Goal: Information Seeking & Learning: Learn about a topic

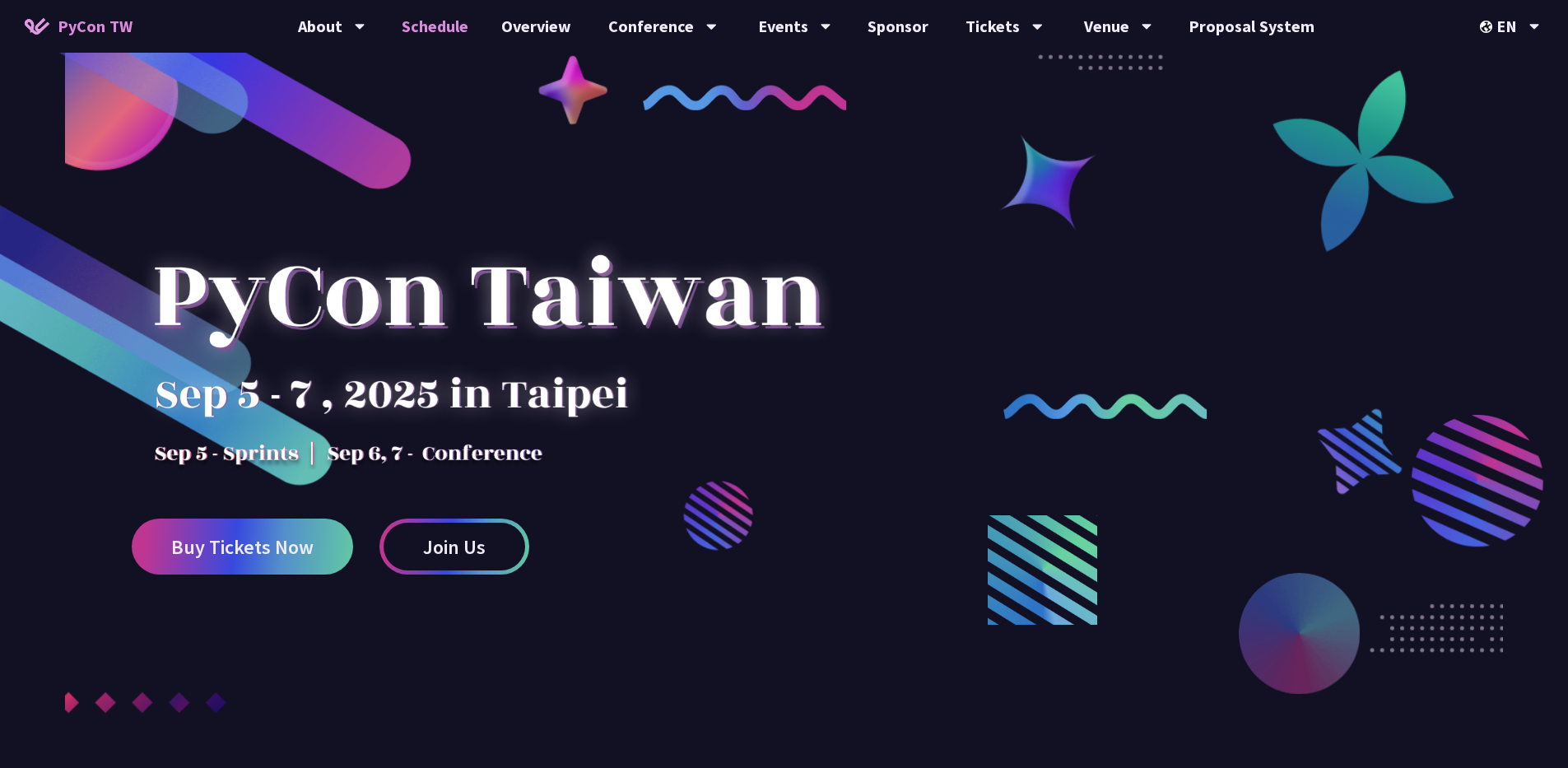
click at [457, 27] on link "Schedule" at bounding box center [435, 27] width 100 height 53
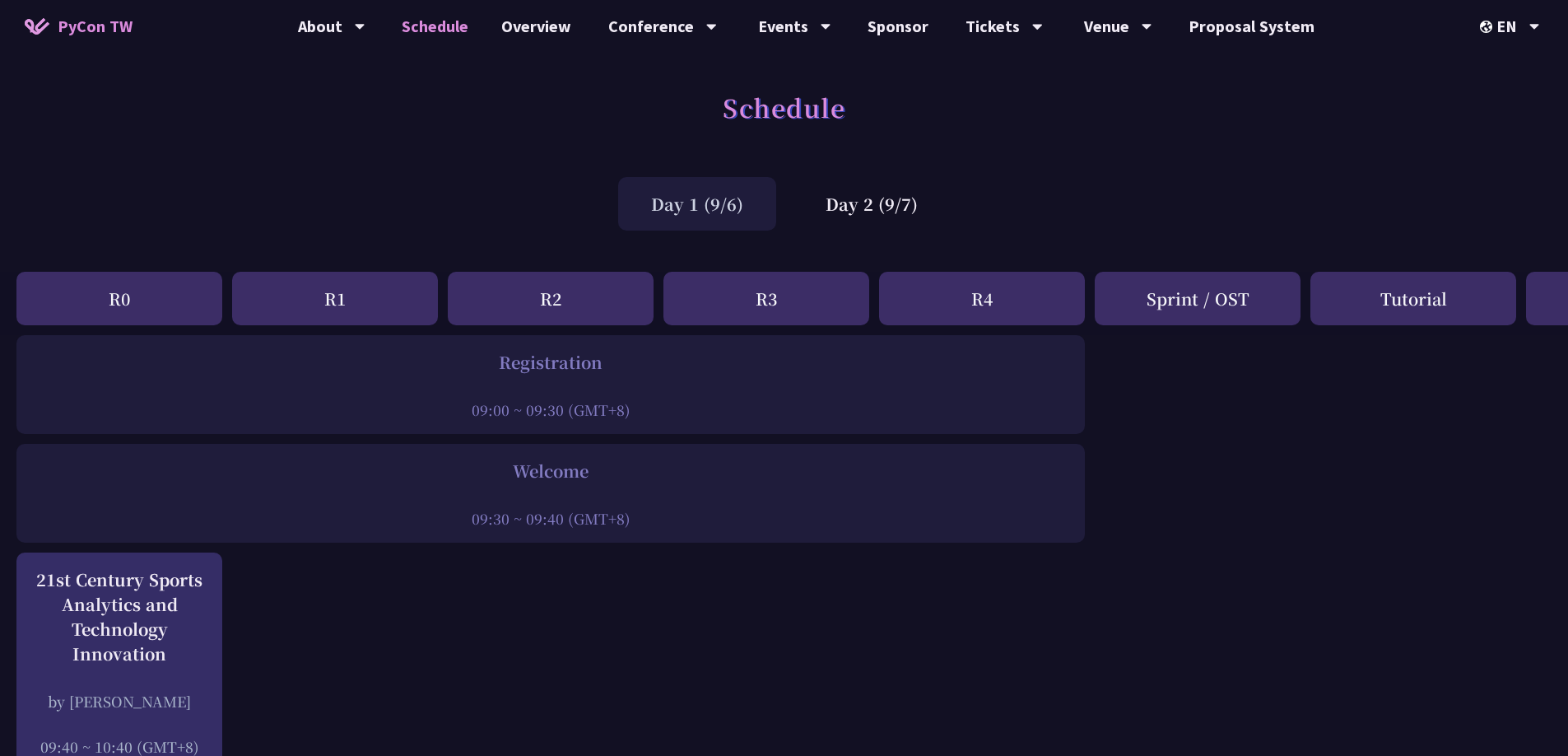
click at [159, 294] on div "R0" at bounding box center [119, 298] width 206 height 54
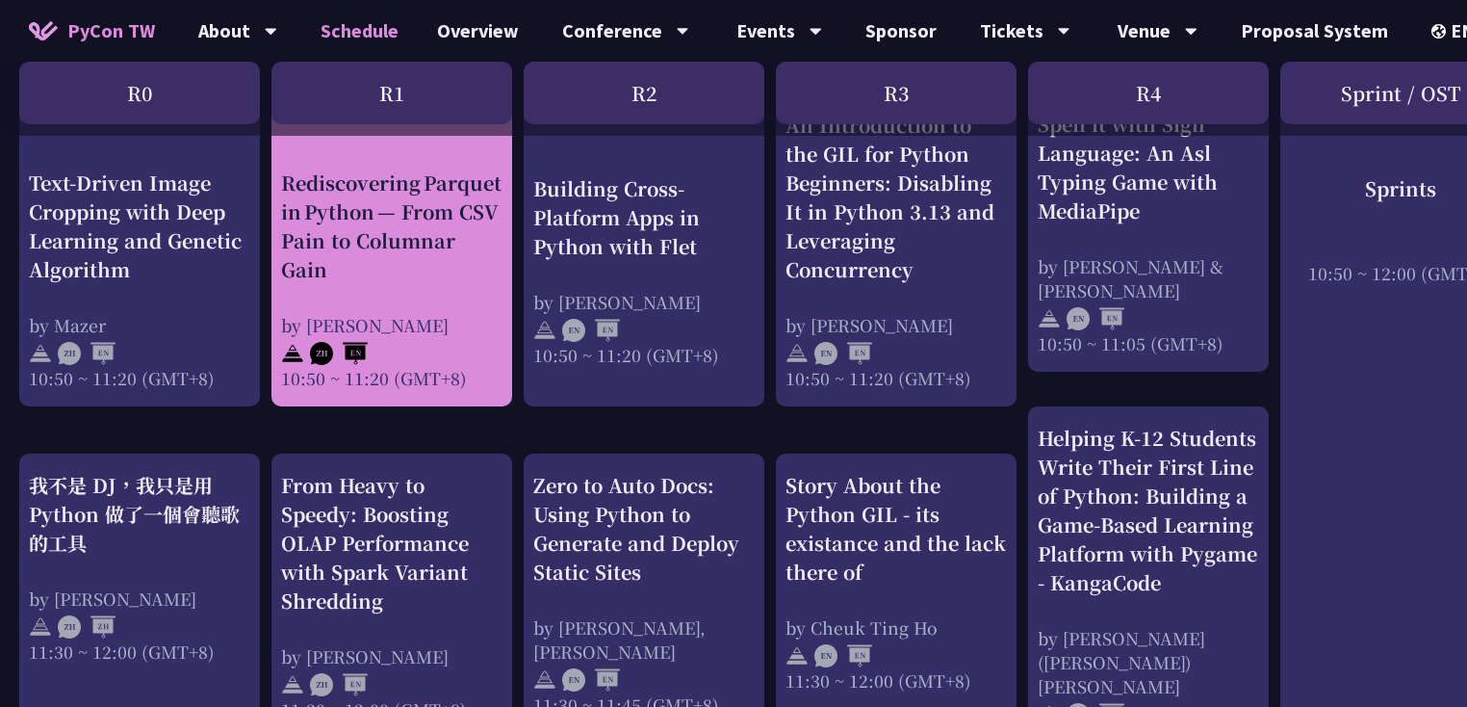
scroll to position [838, 0]
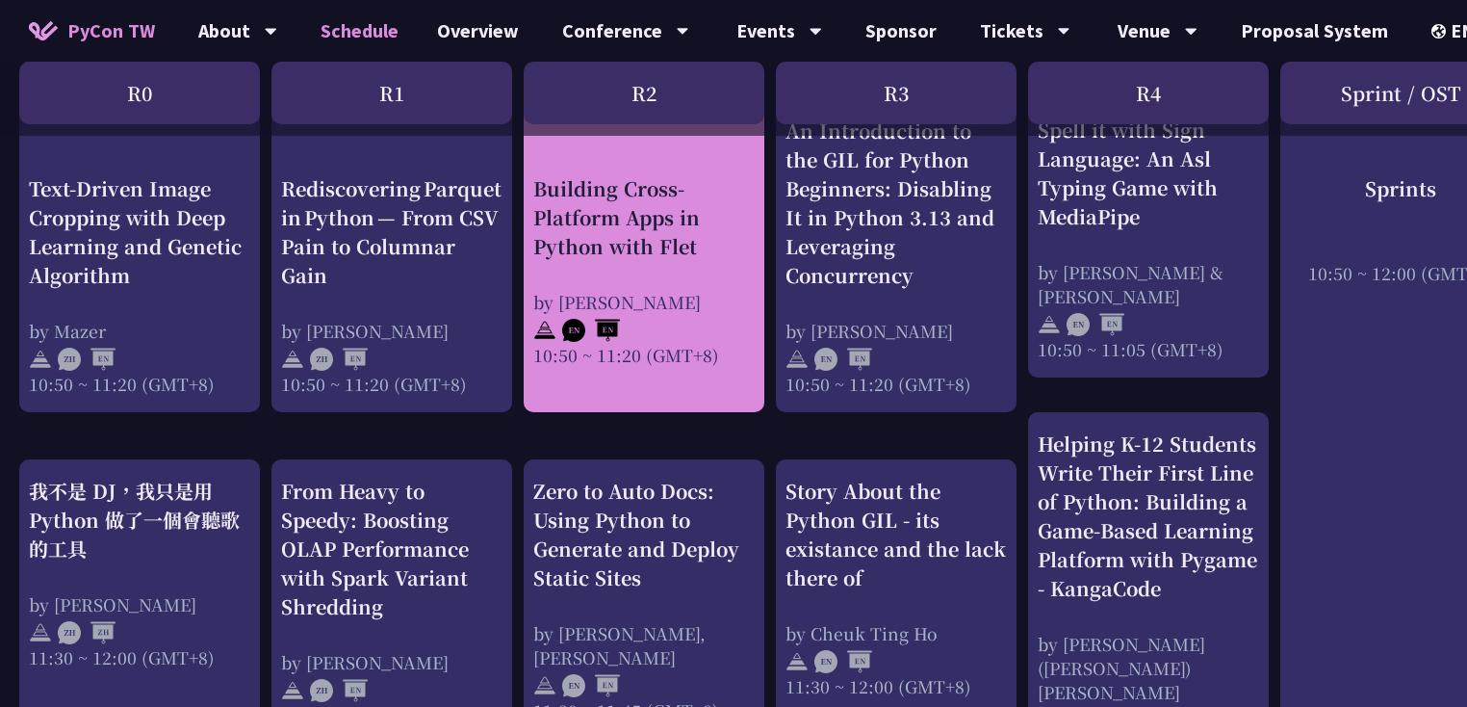
click at [667, 246] on div "Building Cross-Platform Apps in Python with Flet" at bounding box center [643, 216] width 221 height 87
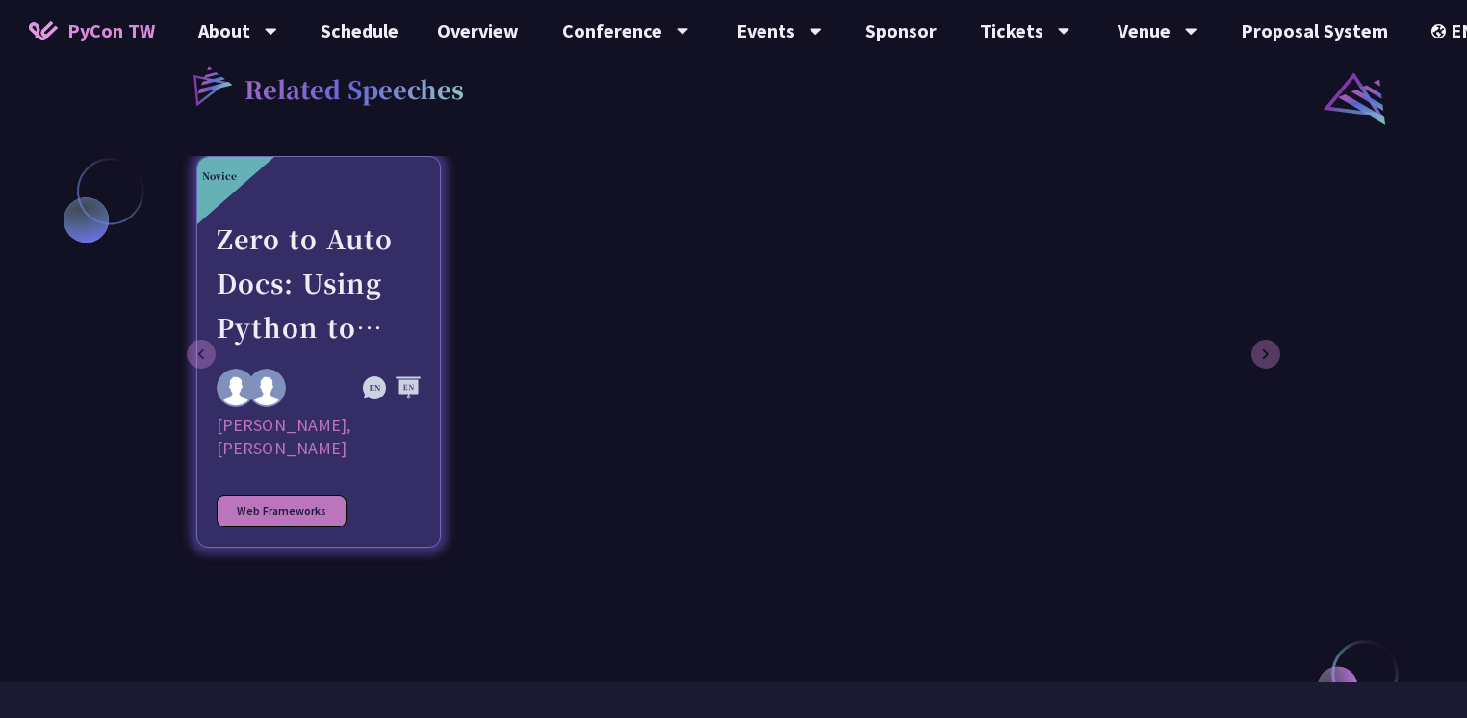
scroll to position [462, 0]
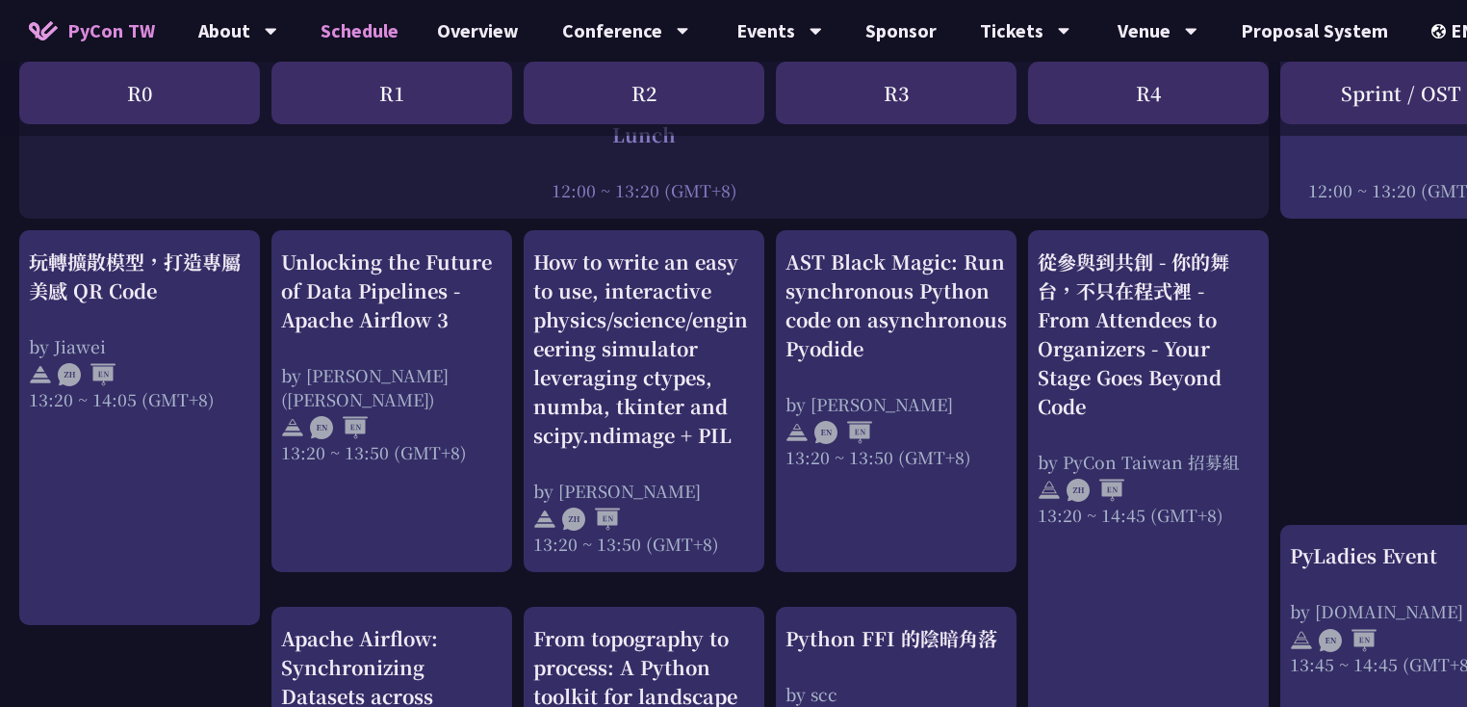
scroll to position [1602, 0]
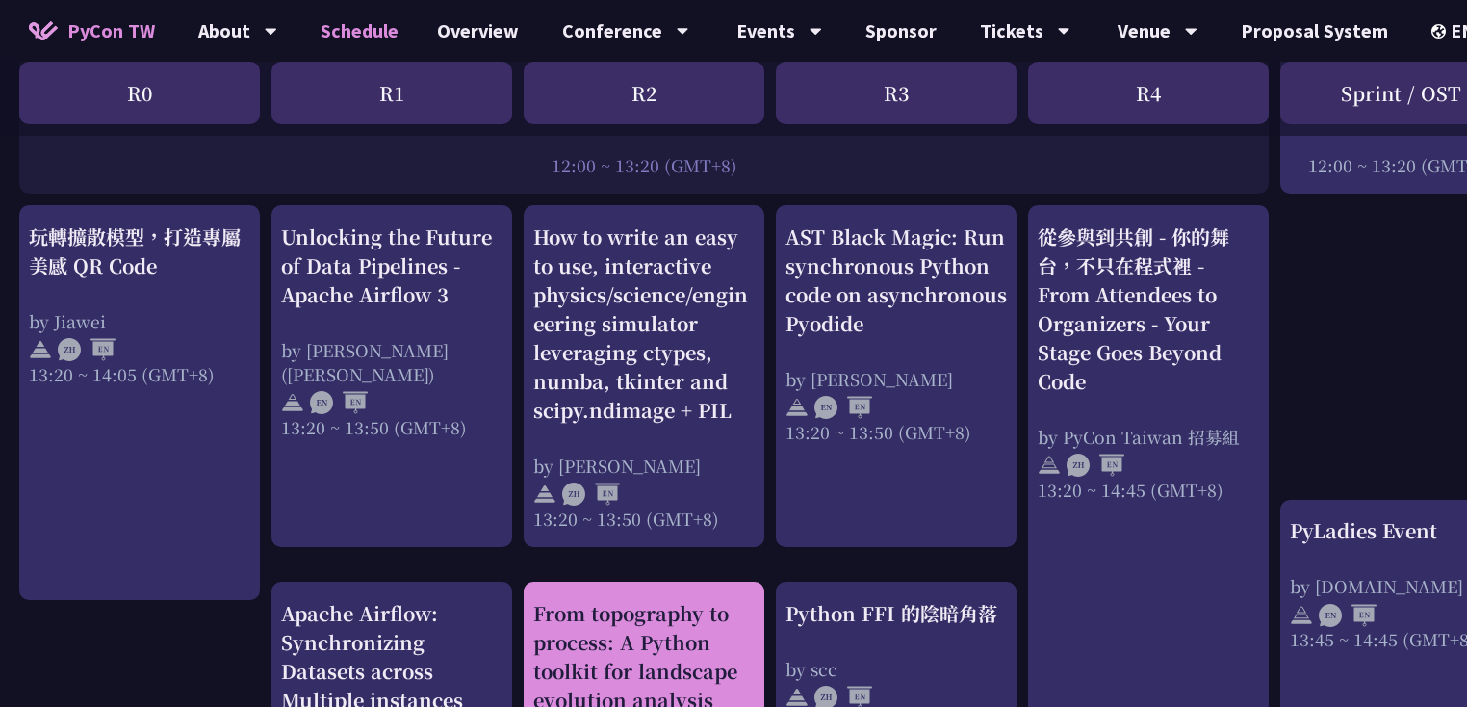
click at [635, 610] on div "From topography to process: A Python toolkit for landscape evolution analysis" at bounding box center [643, 657] width 221 height 116
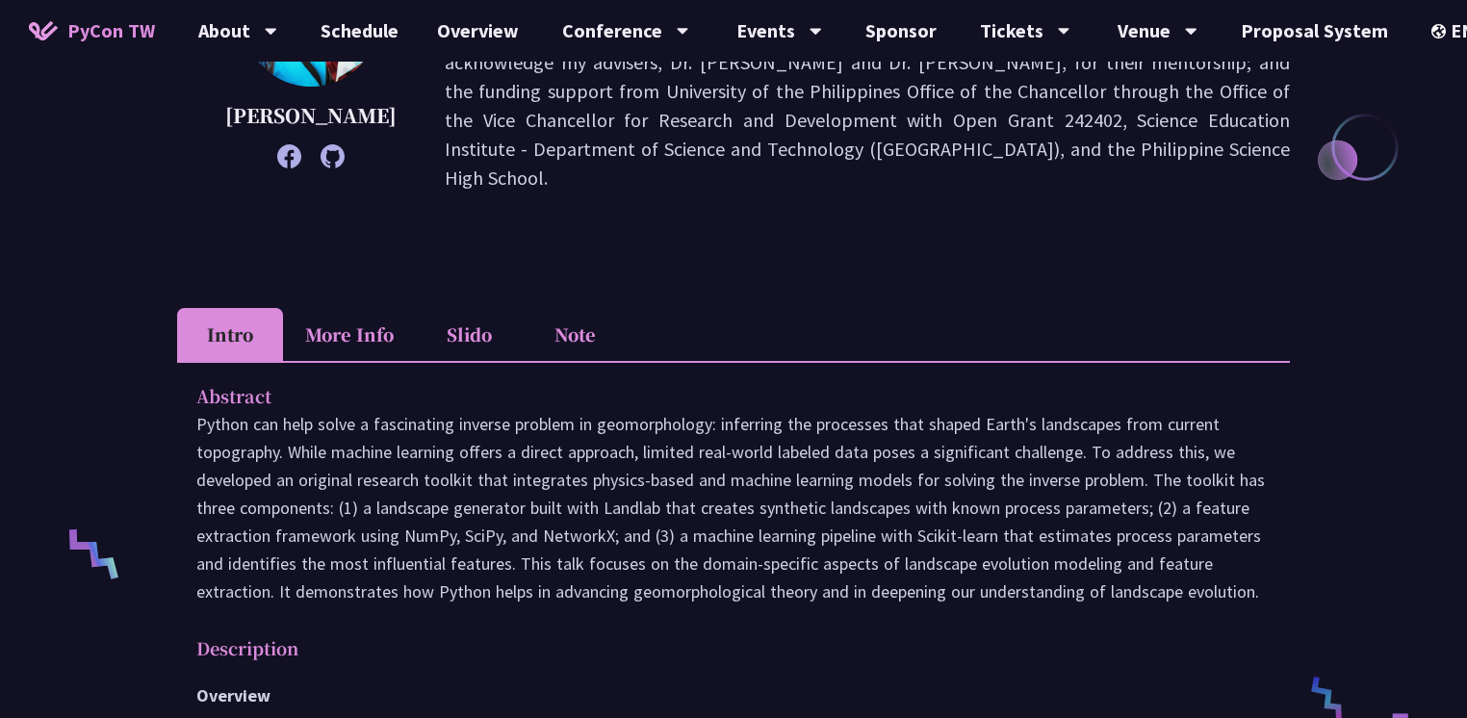
scroll to position [496, 0]
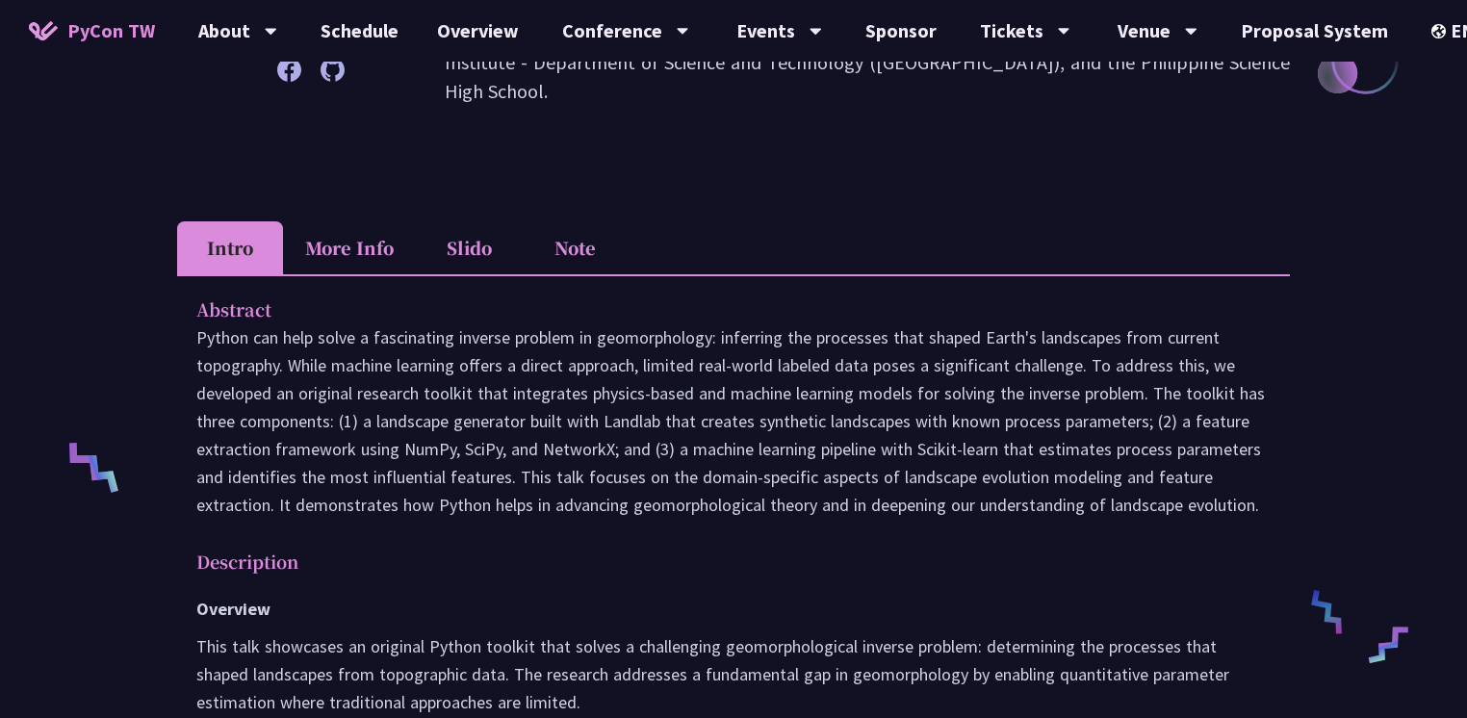
click at [469, 248] on li "Slido" at bounding box center [469, 247] width 106 height 53
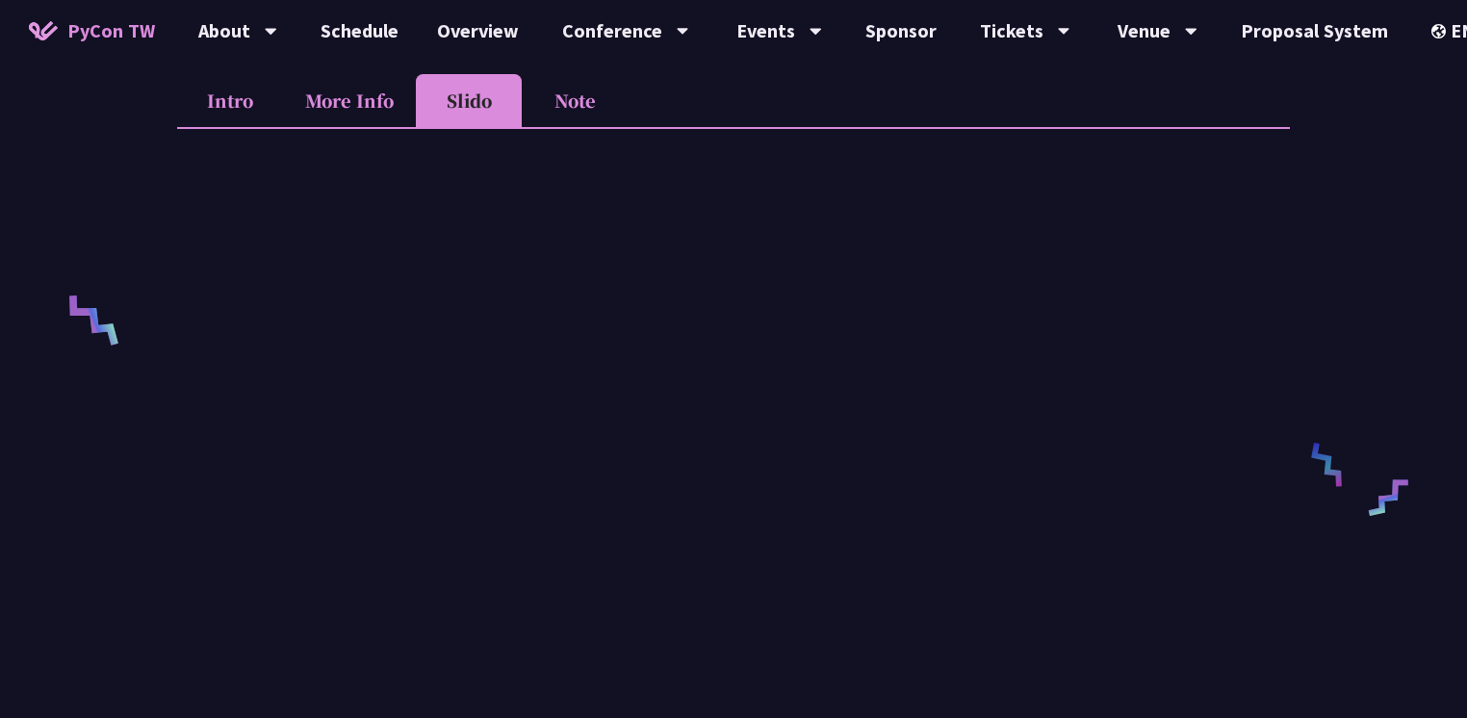
scroll to position [641, 0]
click at [348, 91] on li "More Info" at bounding box center [349, 102] width 133 height 53
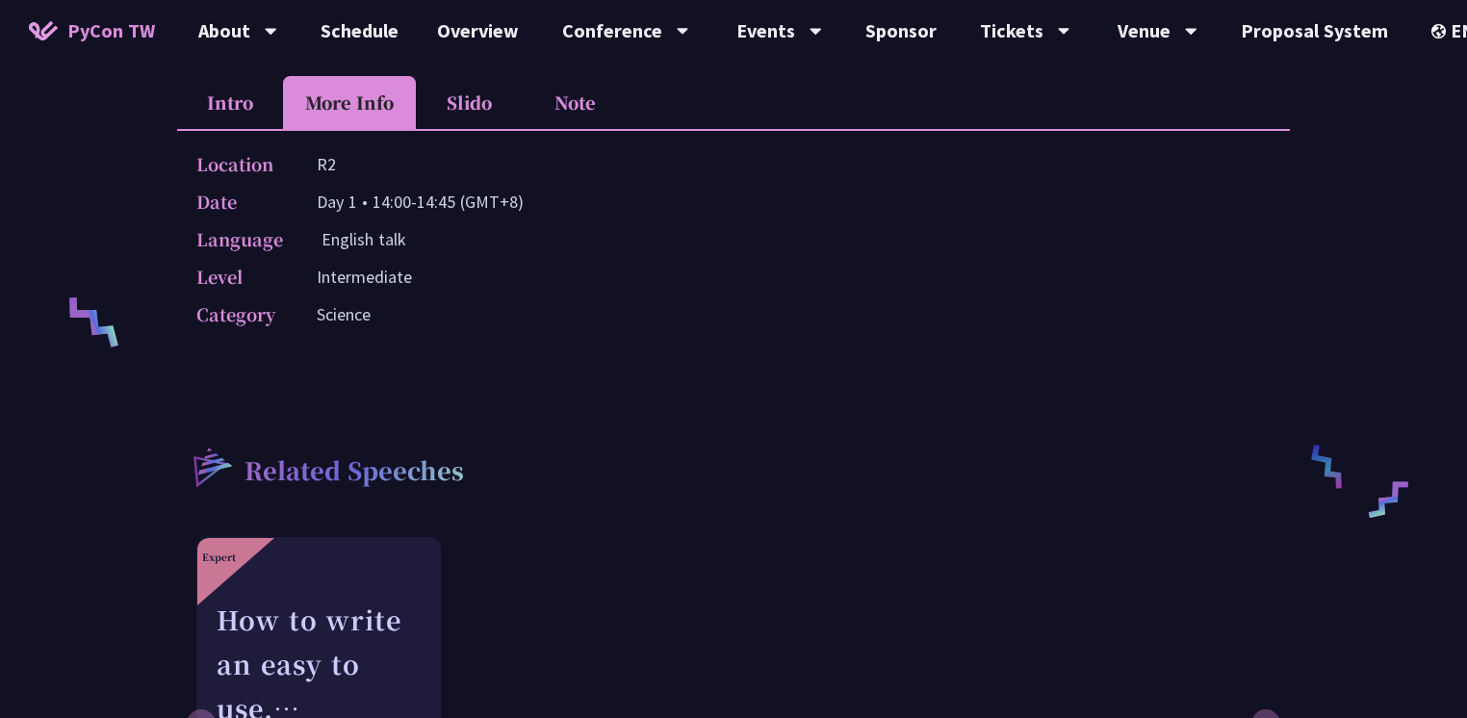
click at [462, 97] on li "Slido" at bounding box center [469, 102] width 106 height 53
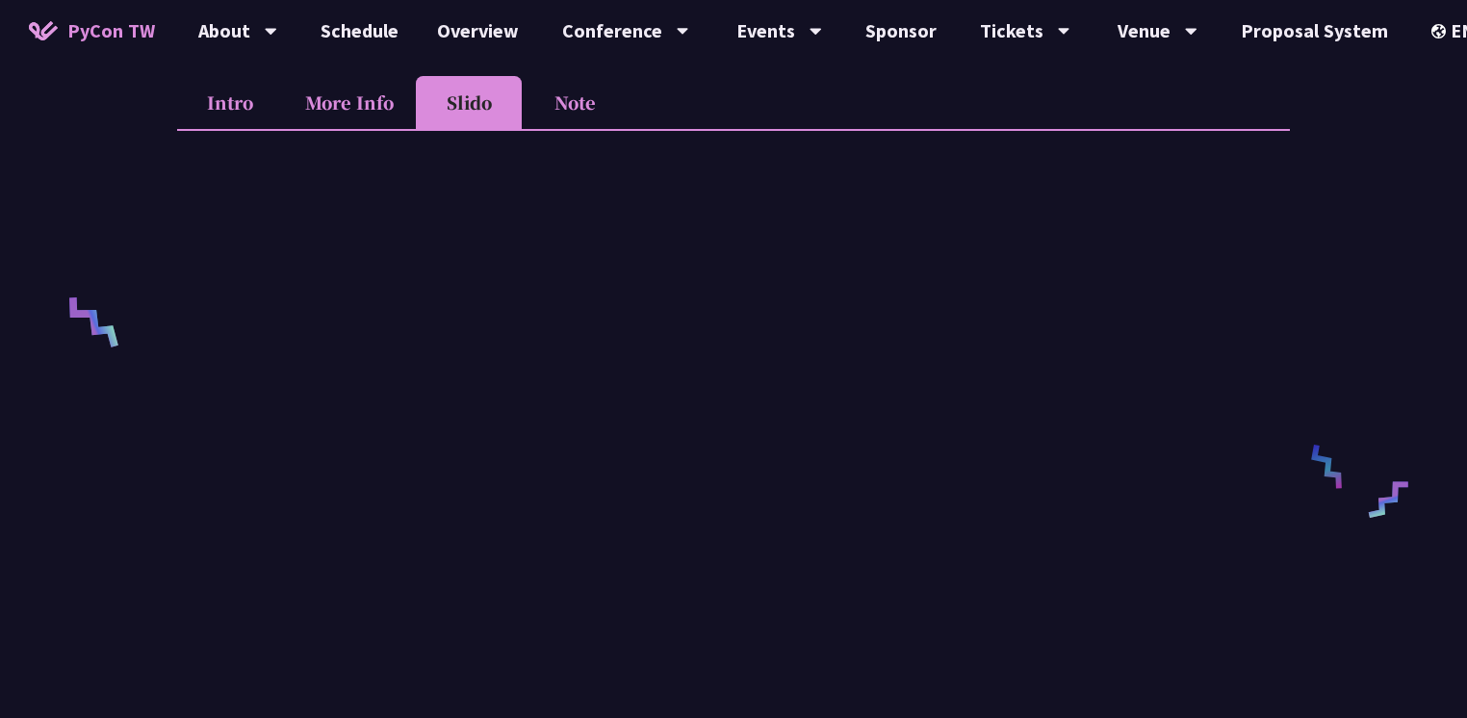
click at [583, 102] on li "Note" at bounding box center [575, 102] width 106 height 53
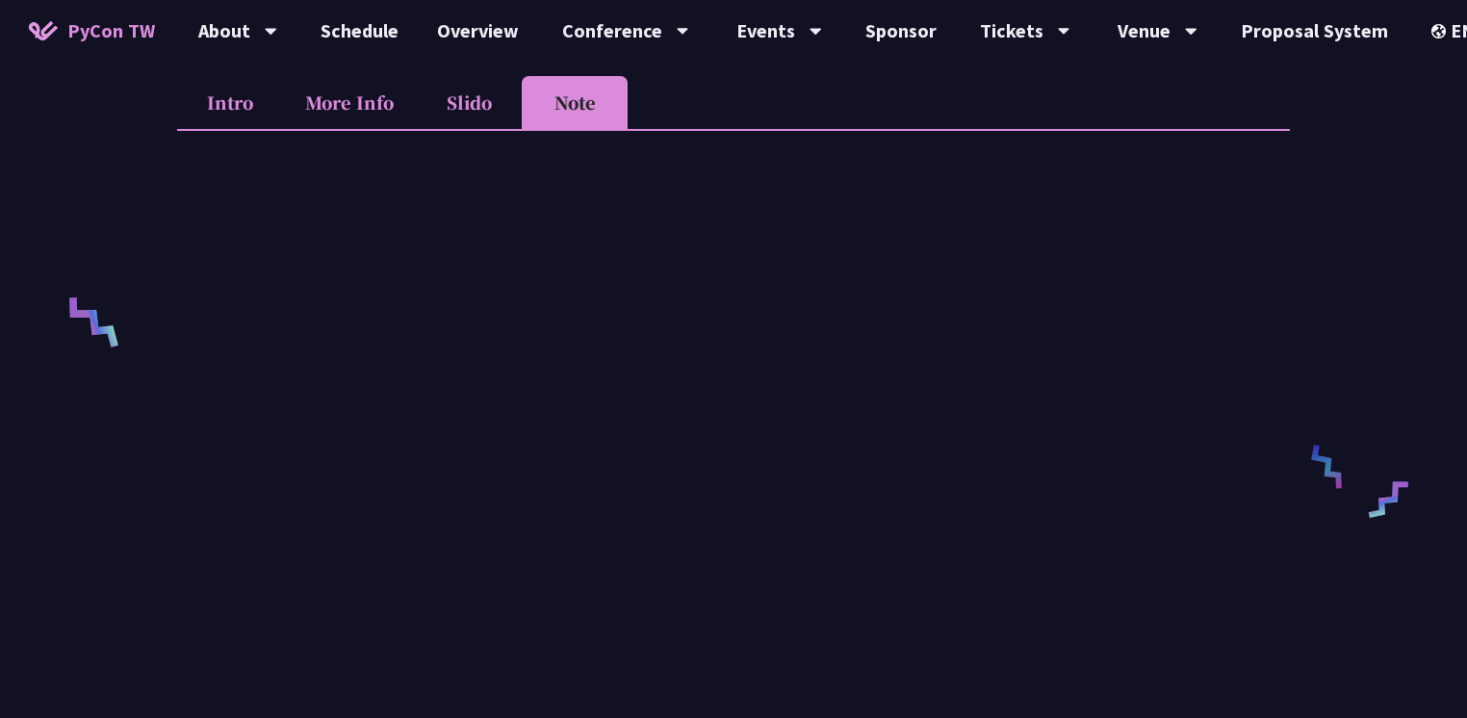
click at [473, 96] on li "Slido" at bounding box center [469, 102] width 106 height 53
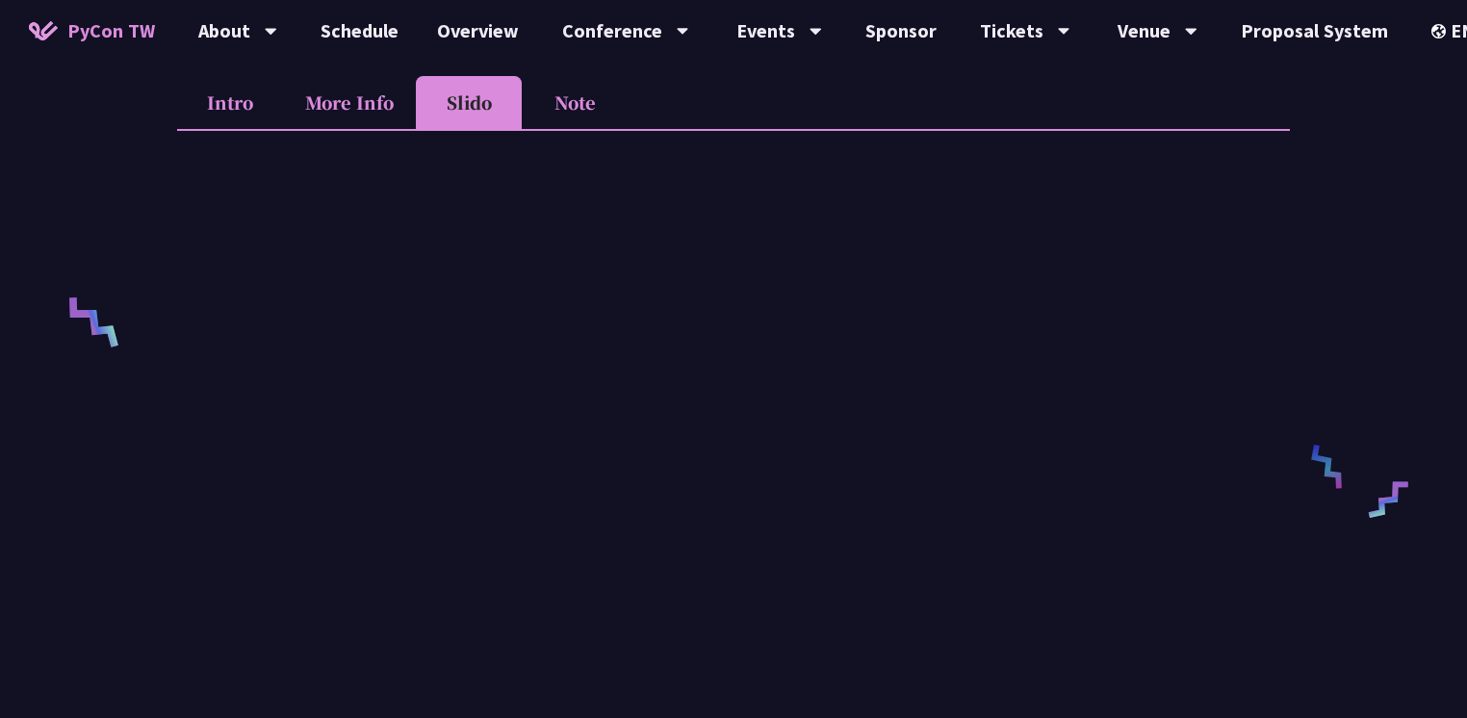
click at [352, 99] on li "More Info" at bounding box center [349, 102] width 133 height 53
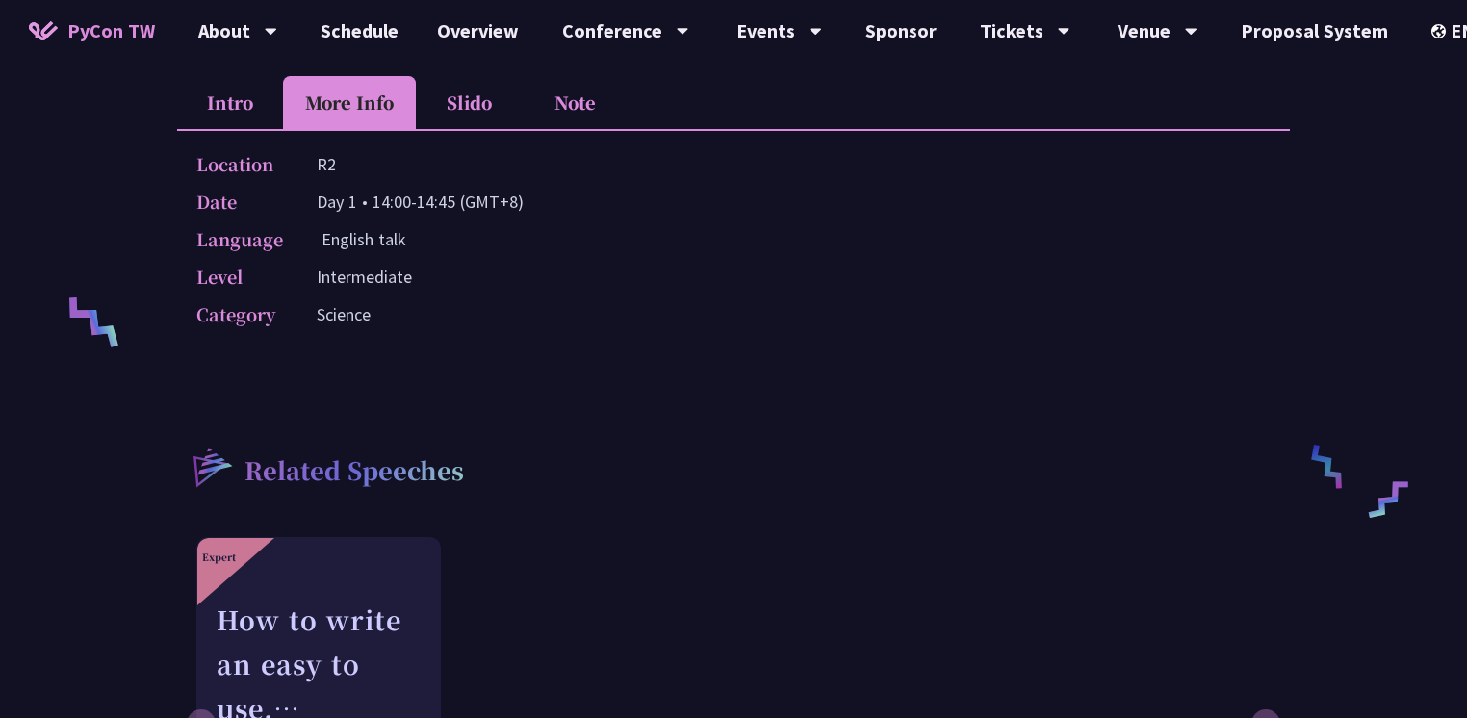
click at [236, 103] on li "Intro" at bounding box center [230, 102] width 106 height 53
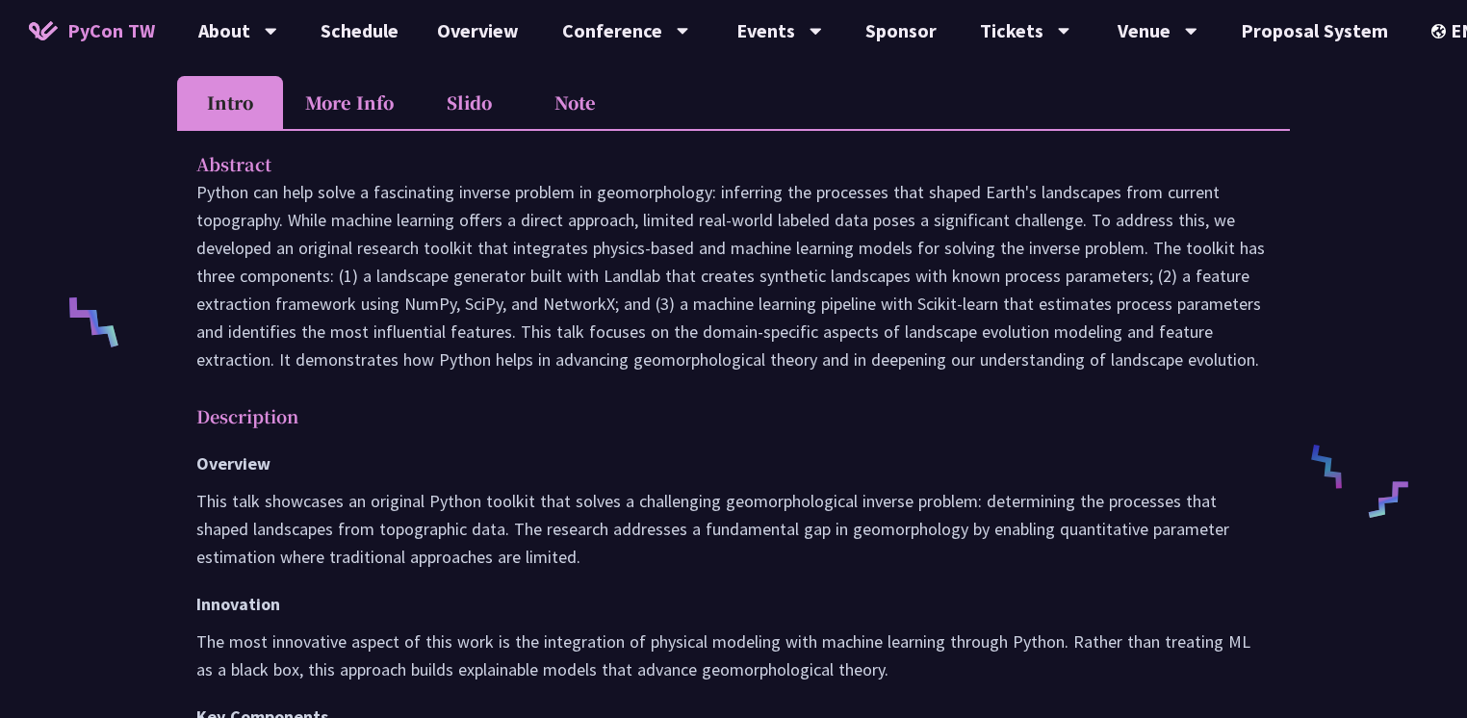
click at [335, 96] on li "More Info" at bounding box center [349, 102] width 133 height 53
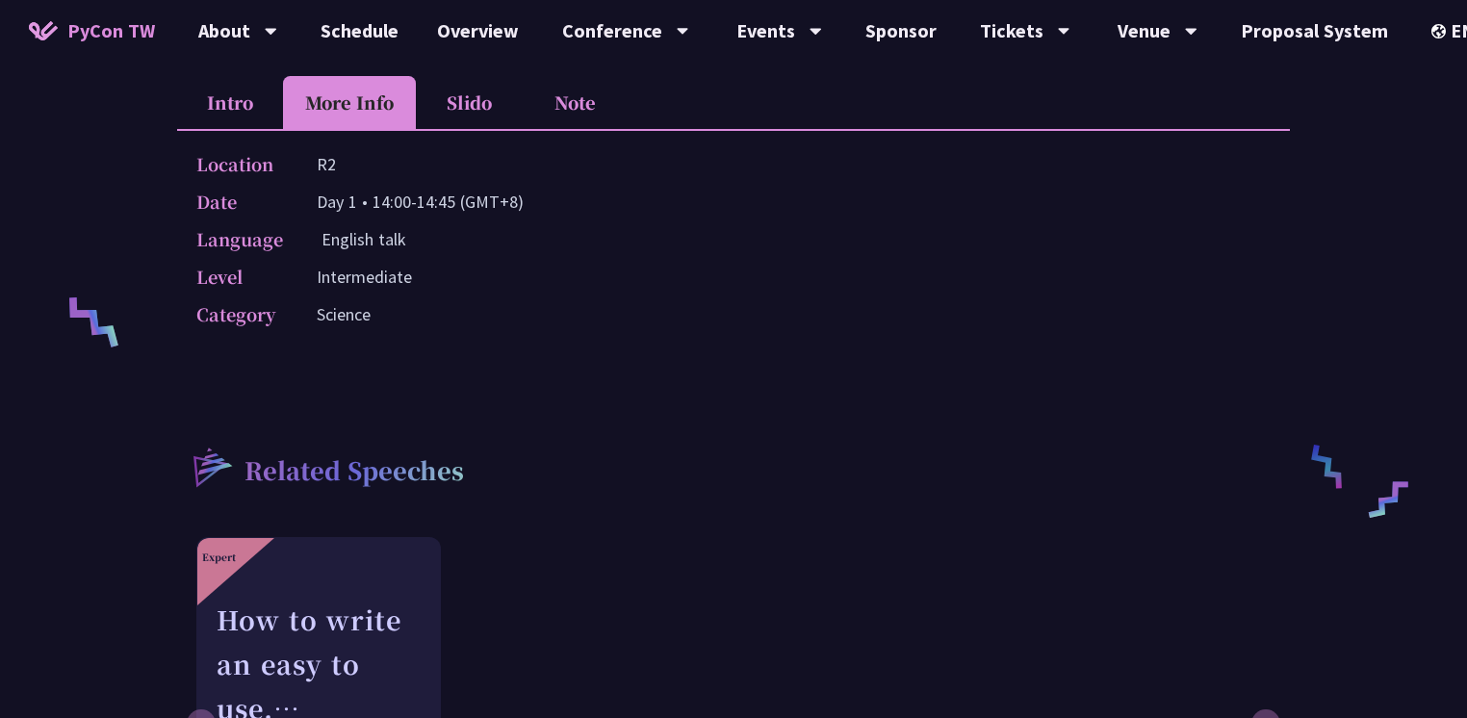
click at [464, 89] on li "Slido" at bounding box center [469, 102] width 106 height 53
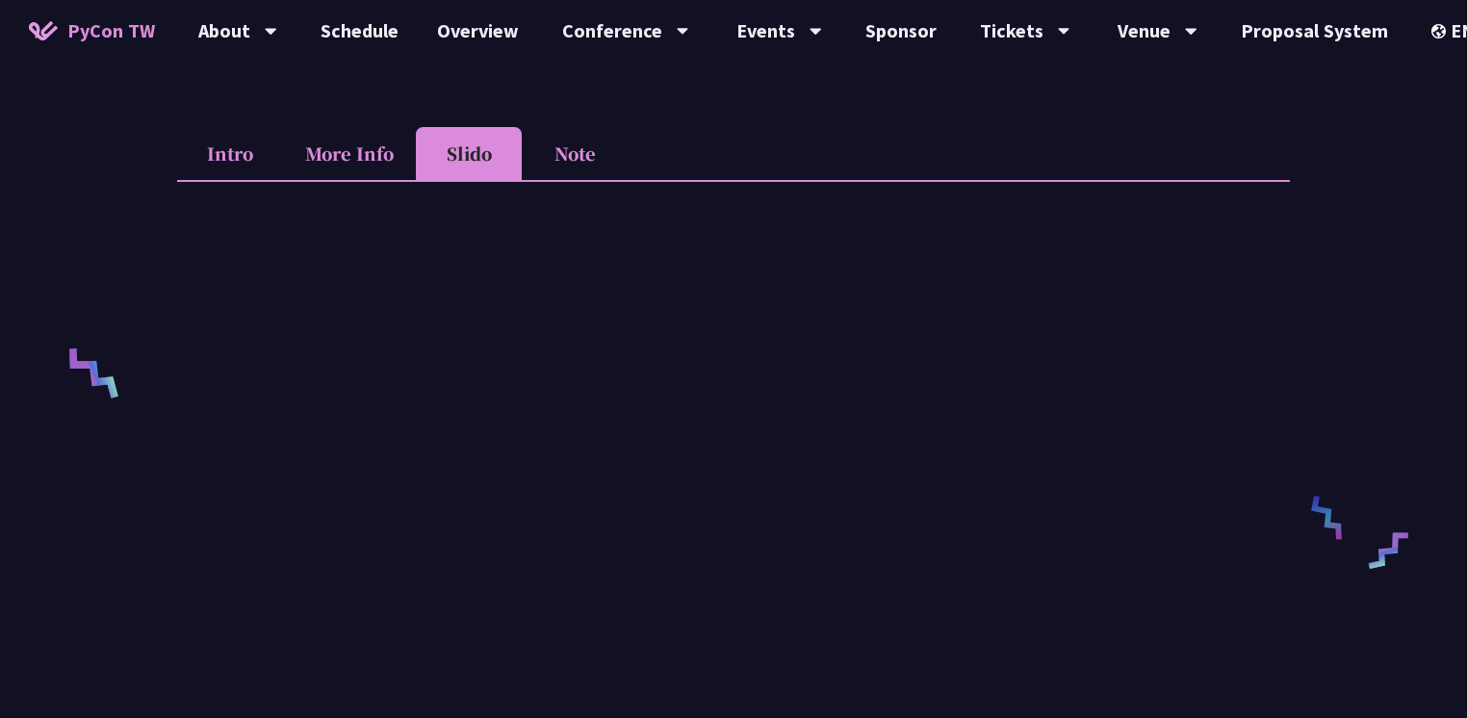
scroll to position [592, 0]
click at [576, 142] on li "Note" at bounding box center [575, 151] width 106 height 53
